Goal: Information Seeking & Learning: Learn about a topic

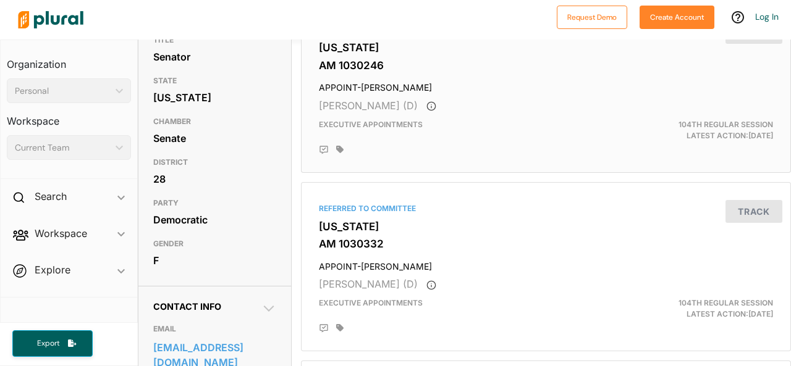
scroll to position [140, 0]
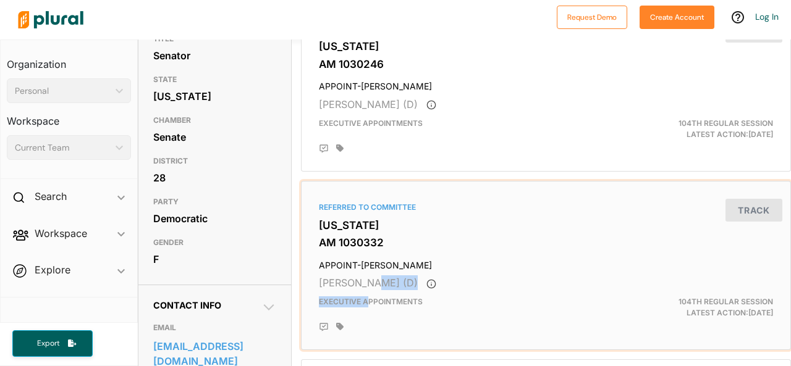
drag, startPoint x: 369, startPoint y: 286, endPoint x: 361, endPoint y: 309, distance: 25.0
click at [361, 309] on div "Referred to Committee [US_STATE] AM 1030332 APPOINT-[PERSON_NAME] [PERSON_NAME]…" at bounding box center [545, 266] width 479 height 159
